Goal: Task Accomplishment & Management: Use online tool/utility

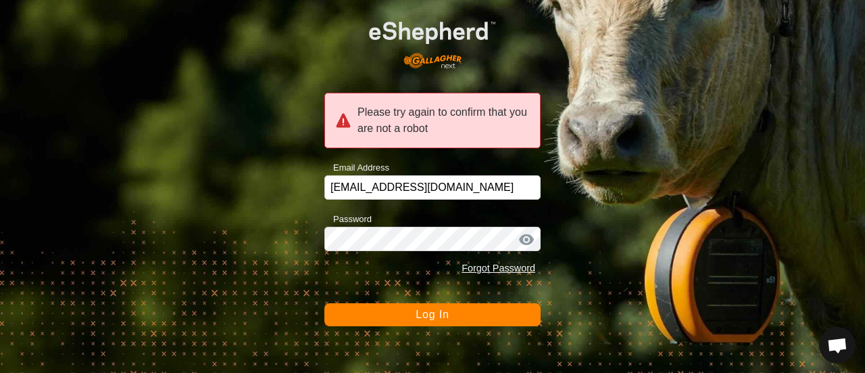
scroll to position [4490, 0]
click at [426, 316] on span "Log In" at bounding box center [432, 313] width 33 height 11
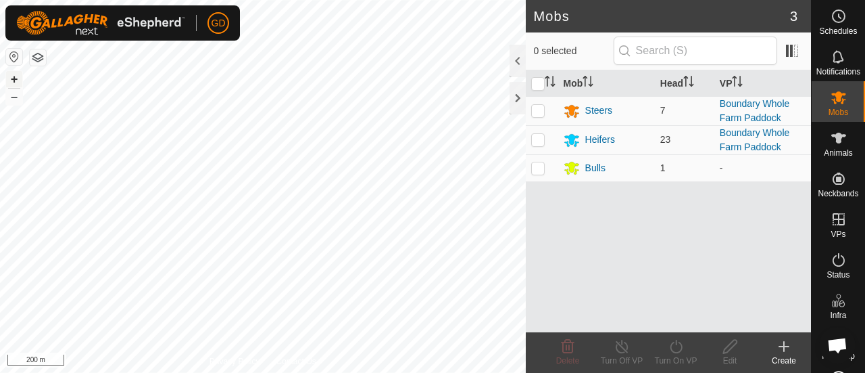
click at [15, 79] on button "+" at bounding box center [14, 79] width 16 height 16
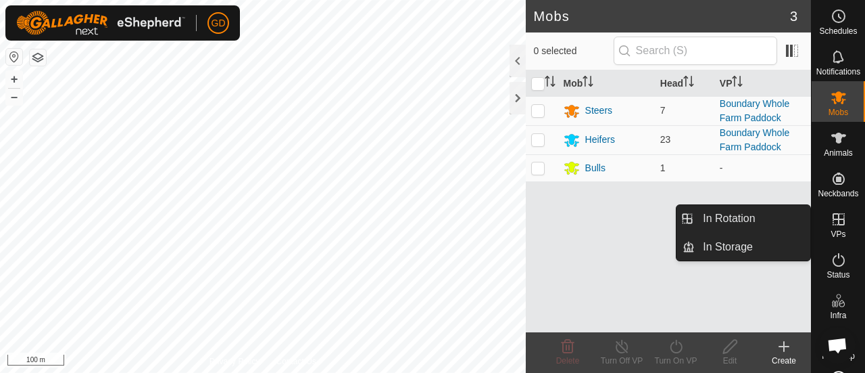
click at [833, 217] on icon at bounding box center [839, 219] width 12 height 12
click at [732, 211] on link "In Rotation" at bounding box center [753, 218] width 116 height 27
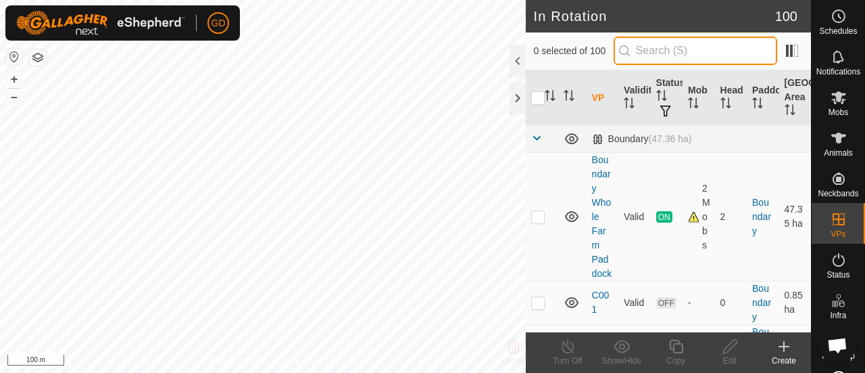
click at [676, 48] on input "text" at bounding box center [696, 51] width 164 height 28
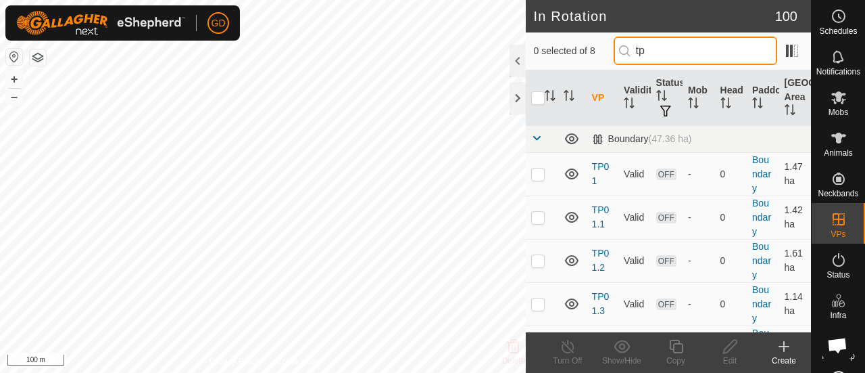
type input "tp"
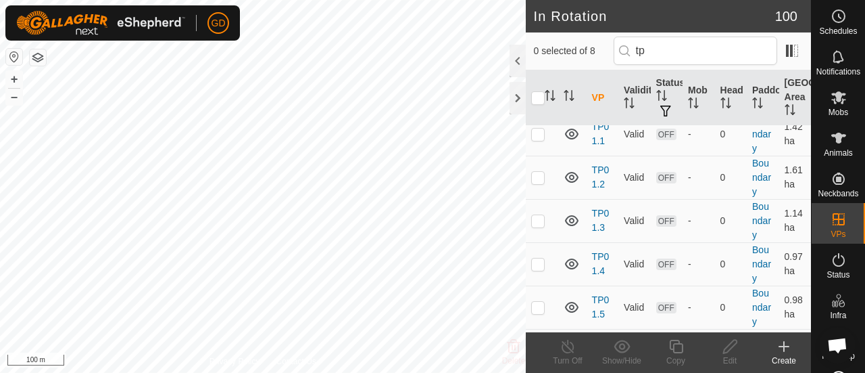
scroll to position [84, 0]
click at [538, 174] on p-checkbox at bounding box center [538, 176] width 14 height 11
checkbox input "true"
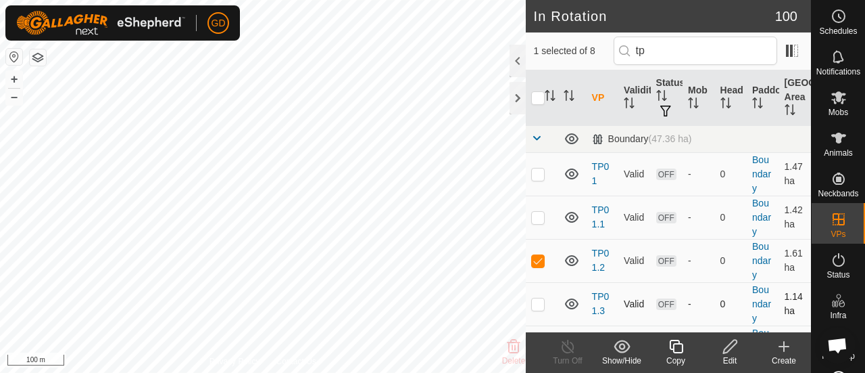
click at [538, 302] on p-checkbox at bounding box center [538, 303] width 14 height 11
checkbox input "true"
click at [538, 259] on p-checkbox at bounding box center [538, 260] width 14 height 11
checkbox input "false"
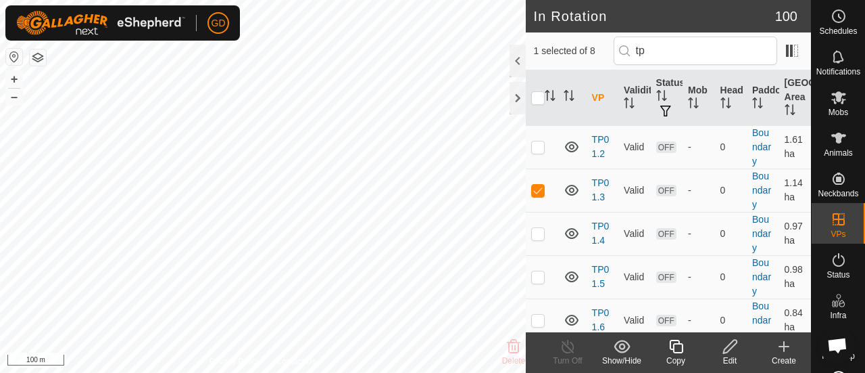
scroll to position [151, 0]
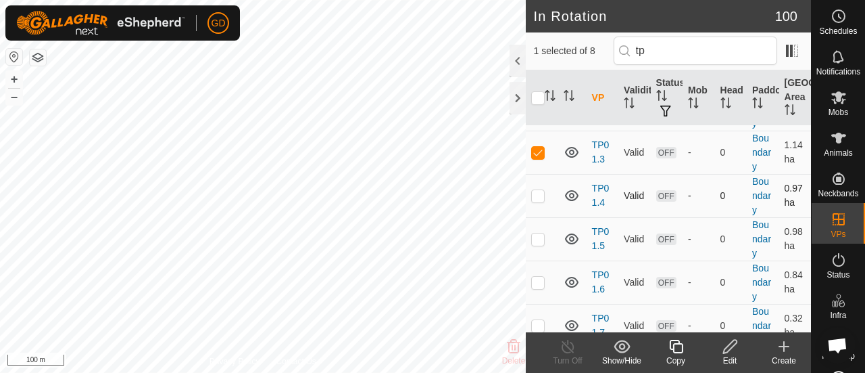
click at [537, 191] on p-checkbox at bounding box center [538, 195] width 14 height 11
checkbox input "true"
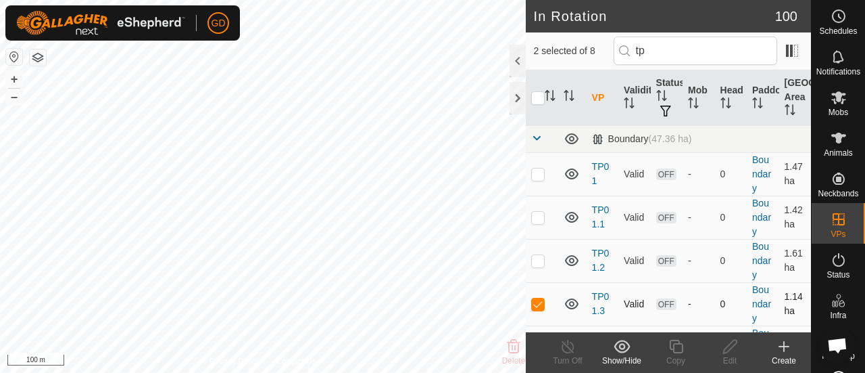
click at [536, 300] on p-checkbox at bounding box center [538, 303] width 14 height 11
checkbox input "false"
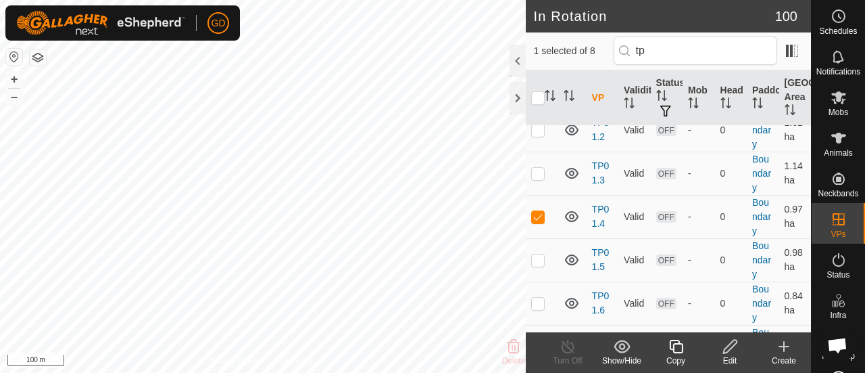
scroll to position [133, 0]
click at [538, 210] on p-checkbox at bounding box center [538, 214] width 14 height 11
checkbox input "false"
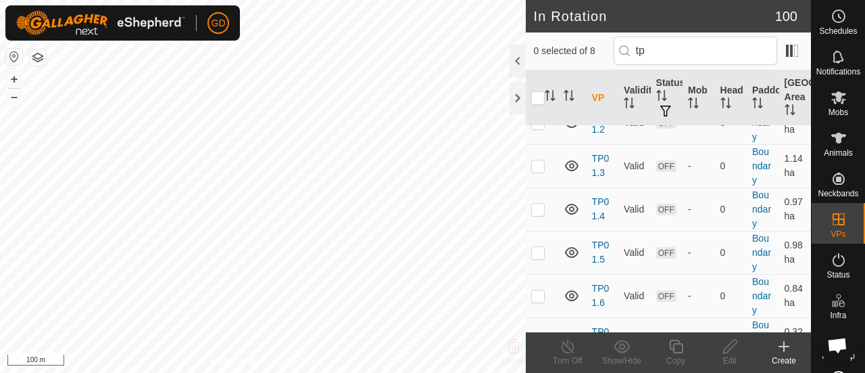
scroll to position [163, 0]
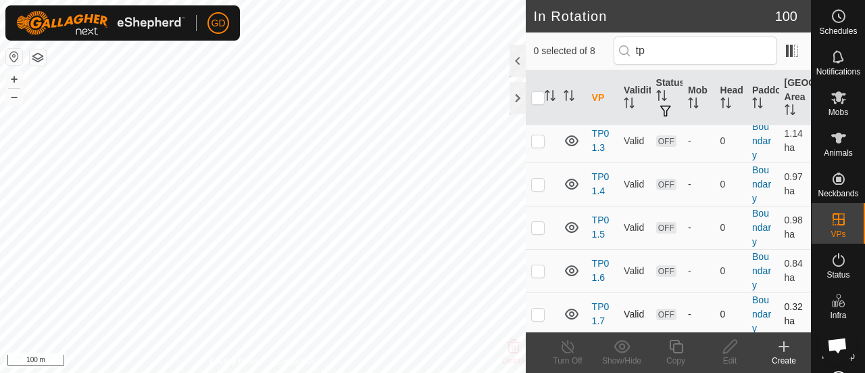
click at [537, 311] on p-checkbox at bounding box center [538, 313] width 14 height 11
checkbox input "true"
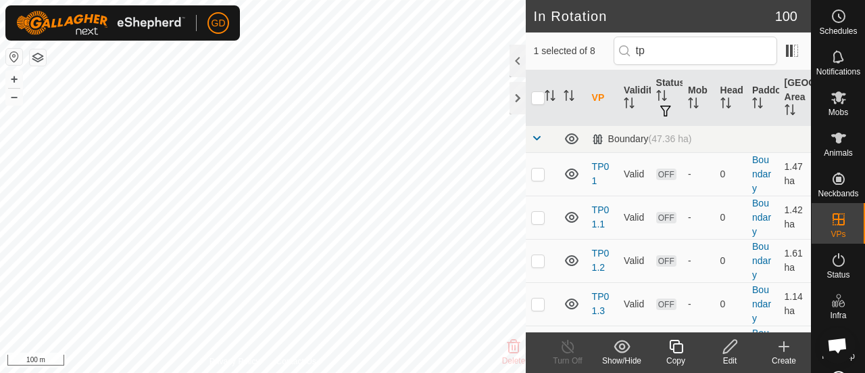
click at [726, 348] on icon at bounding box center [730, 346] width 14 height 14
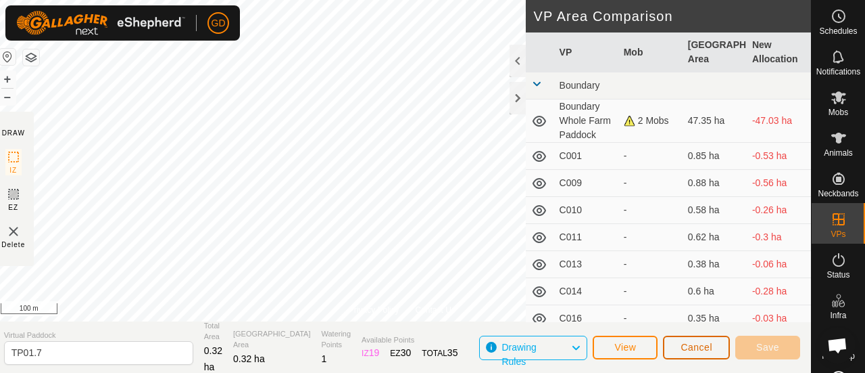
click at [700, 347] on span "Cancel" at bounding box center [697, 346] width 32 height 11
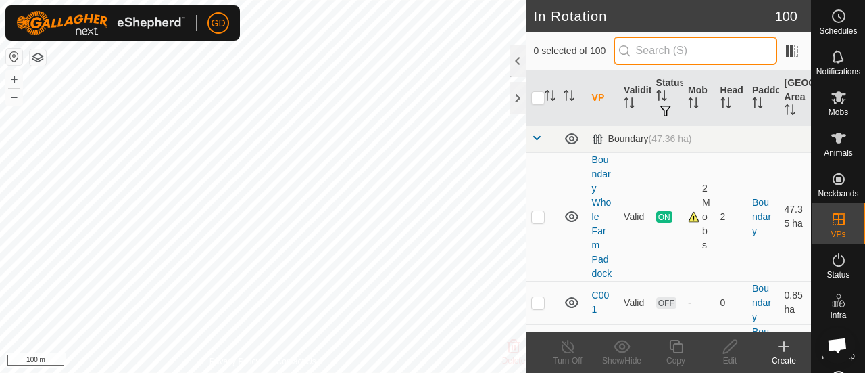
click at [665, 49] on input "text" at bounding box center [696, 51] width 164 height 28
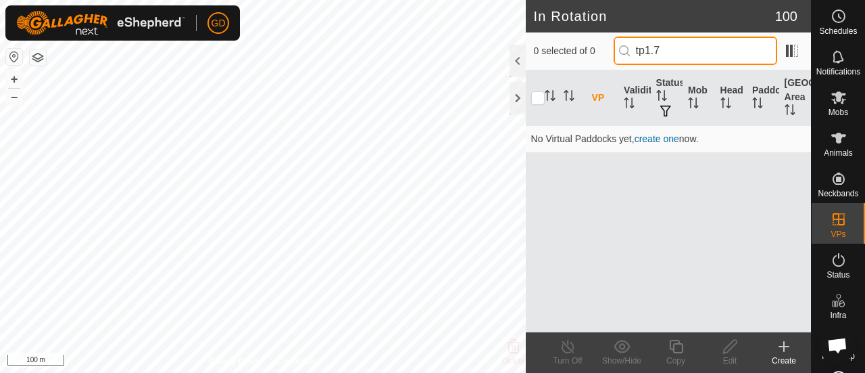
click at [680, 47] on input "tp1.7" at bounding box center [696, 51] width 164 height 28
click at [657, 52] on input "tp1.7" at bounding box center [696, 51] width 164 height 28
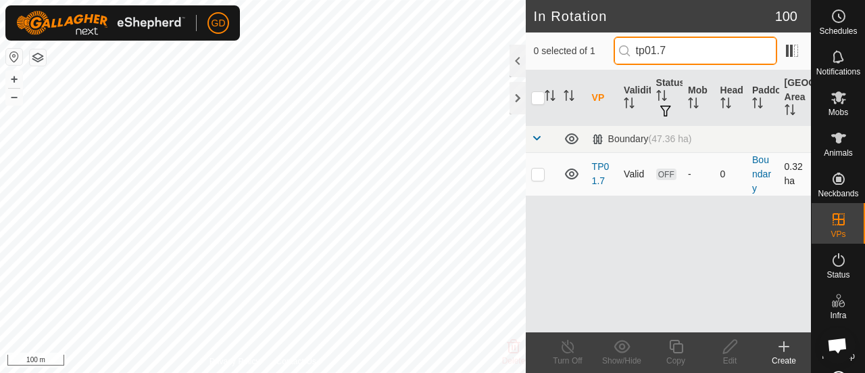
type input "tp01.7"
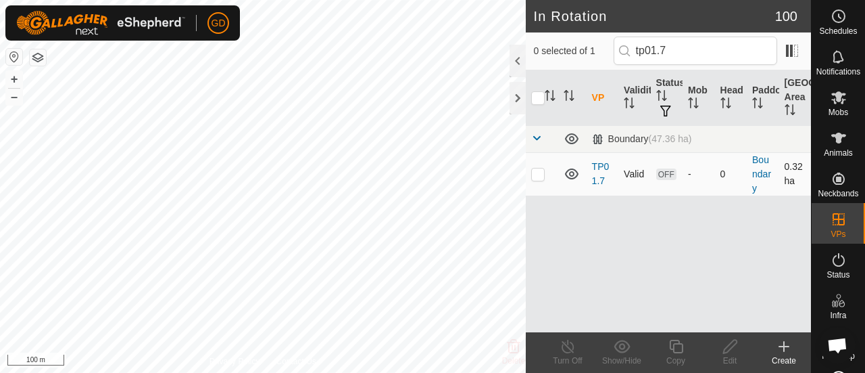
click at [538, 171] on p-checkbox at bounding box center [538, 173] width 14 height 11
checkbox input "true"
click at [675, 347] on icon at bounding box center [676, 346] width 17 height 16
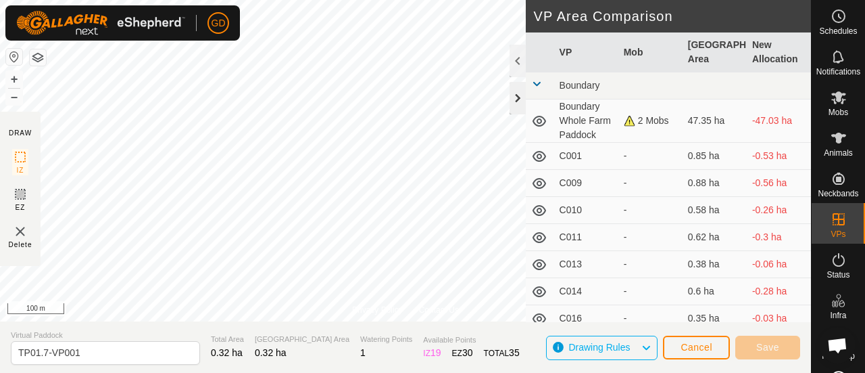
click at [515, 99] on div at bounding box center [518, 98] width 16 height 32
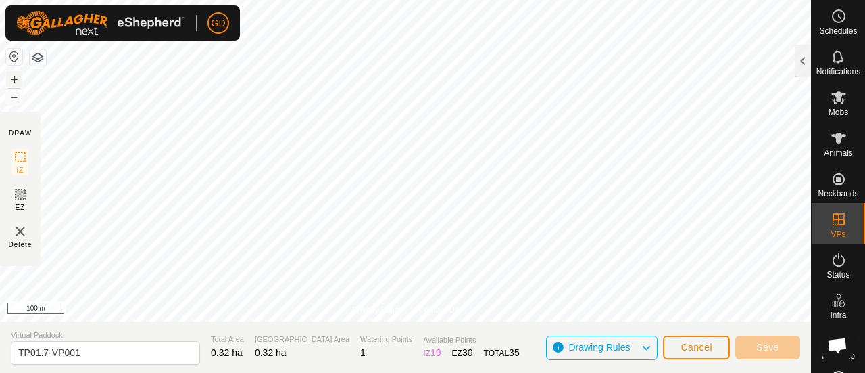
click at [14, 78] on button "+" at bounding box center [14, 79] width 16 height 16
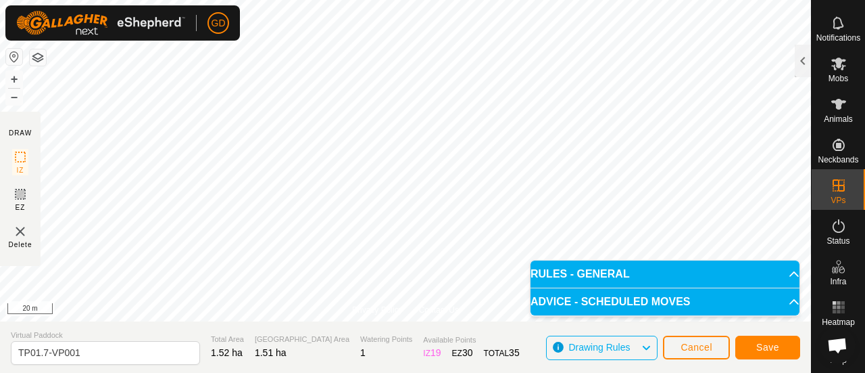
scroll to position [43, 0]
click at [12, 78] on button "+" at bounding box center [14, 79] width 16 height 16
click at [138, 20] on div "GD Schedules Notifications Mobs Animals Neckbands VPs Status Infra Heatmap Help…" at bounding box center [432, 186] width 865 height 373
click at [586, 268] on body "GD Schedules Notifications Mobs Animals Neckbands VPs Status Infra Heatmap Help…" at bounding box center [432, 186] width 865 height 373
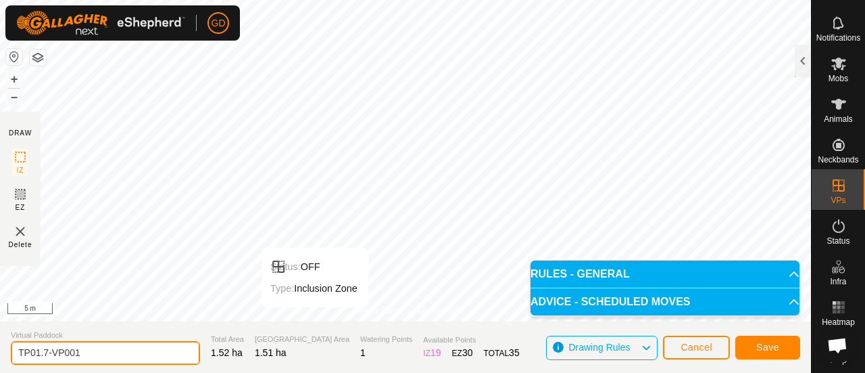
drag, startPoint x: 82, startPoint y: 352, endPoint x: 43, endPoint y: 349, distance: 39.4
click at [43, 349] on input "TP01.7-VP001" at bounding box center [105, 353] width 189 height 24
type input "TP01.8"
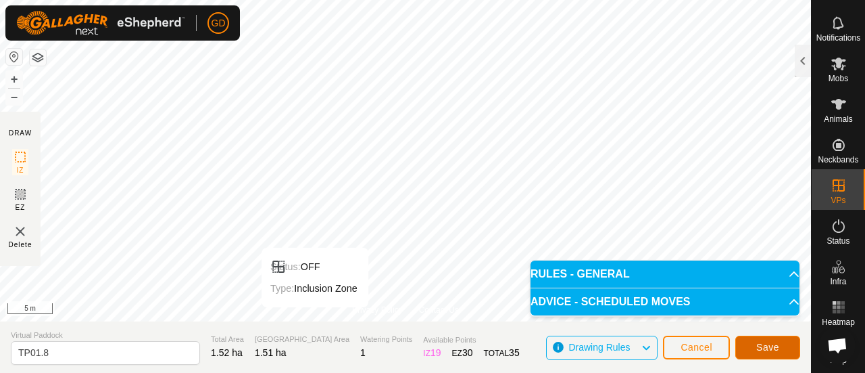
click at [761, 343] on span "Save" at bounding box center [768, 346] width 23 height 11
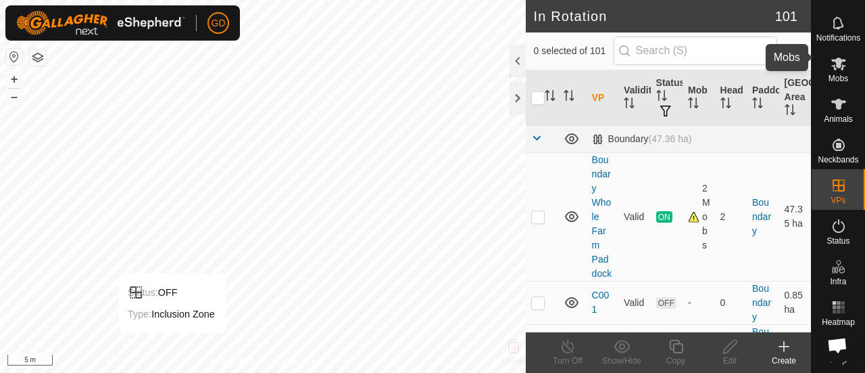
click at [834, 57] on icon at bounding box center [839, 63] width 15 height 13
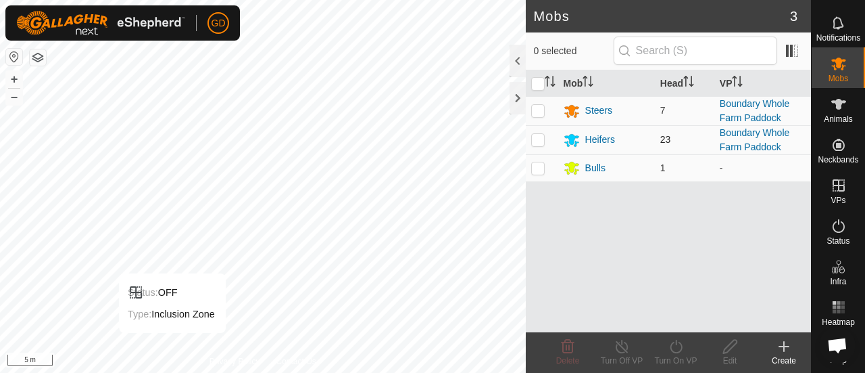
click at [536, 136] on p-checkbox at bounding box center [538, 139] width 14 height 11
checkbox input "true"
click at [671, 346] on icon at bounding box center [676, 346] width 17 height 16
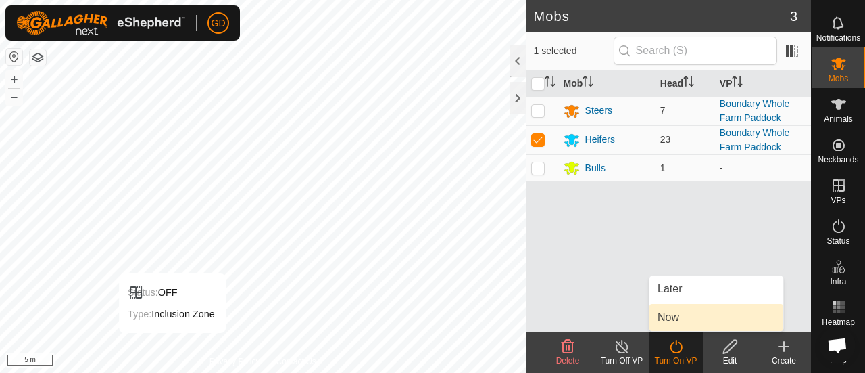
click at [671, 312] on link "Now" at bounding box center [717, 317] width 134 height 27
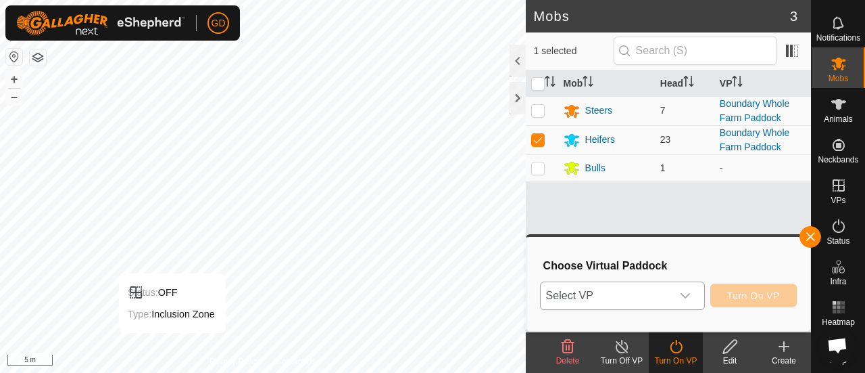
click at [678, 295] on div "dropdown trigger" at bounding box center [685, 295] width 27 height 27
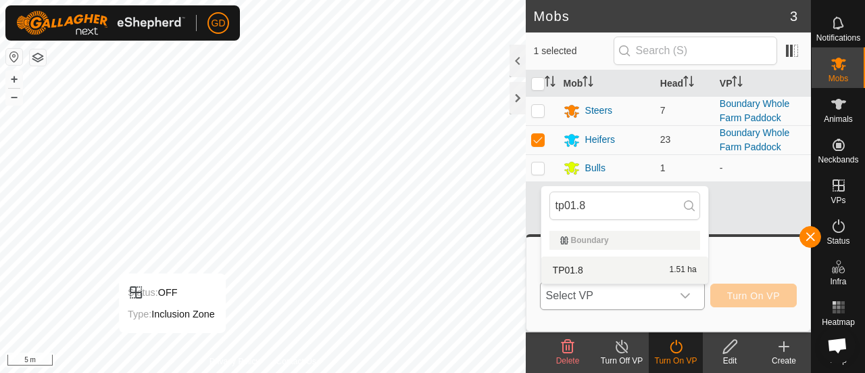
type input "tp01.8"
click at [569, 267] on li "TP01.8 1.51 ha" at bounding box center [625, 269] width 167 height 27
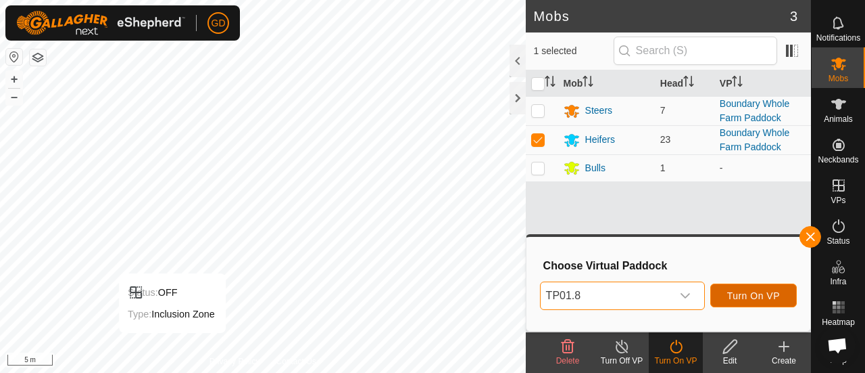
click at [748, 291] on span "Turn On VP" at bounding box center [754, 295] width 53 height 11
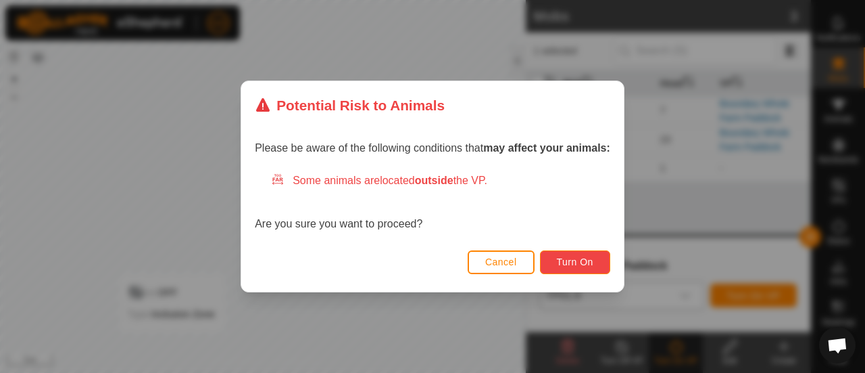
click at [564, 256] on span "Turn On" at bounding box center [575, 261] width 37 height 11
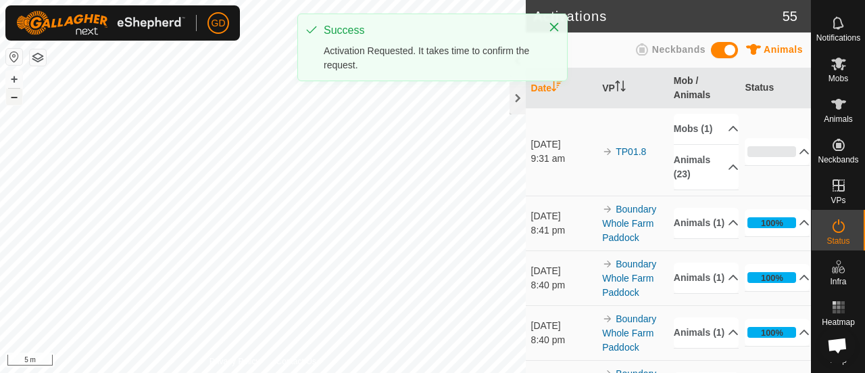
click at [14, 98] on button "–" at bounding box center [14, 97] width 16 height 16
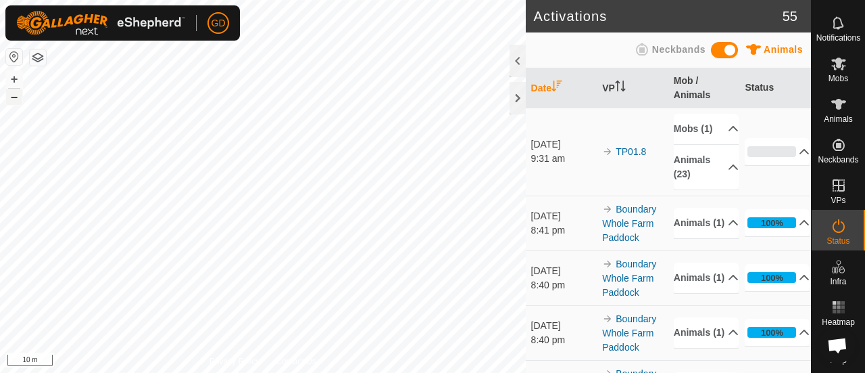
click at [14, 98] on button "–" at bounding box center [14, 97] width 16 height 16
click at [783, 159] on p-accordion-header "0%" at bounding box center [777, 151] width 65 height 27
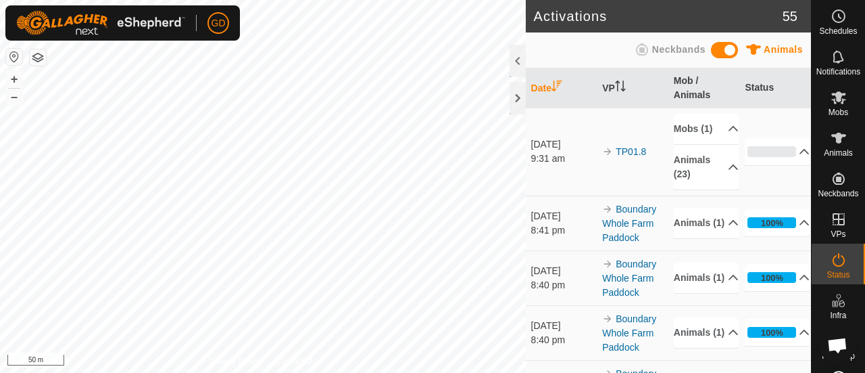
scroll to position [4490, 0]
